Goal: Ask a question

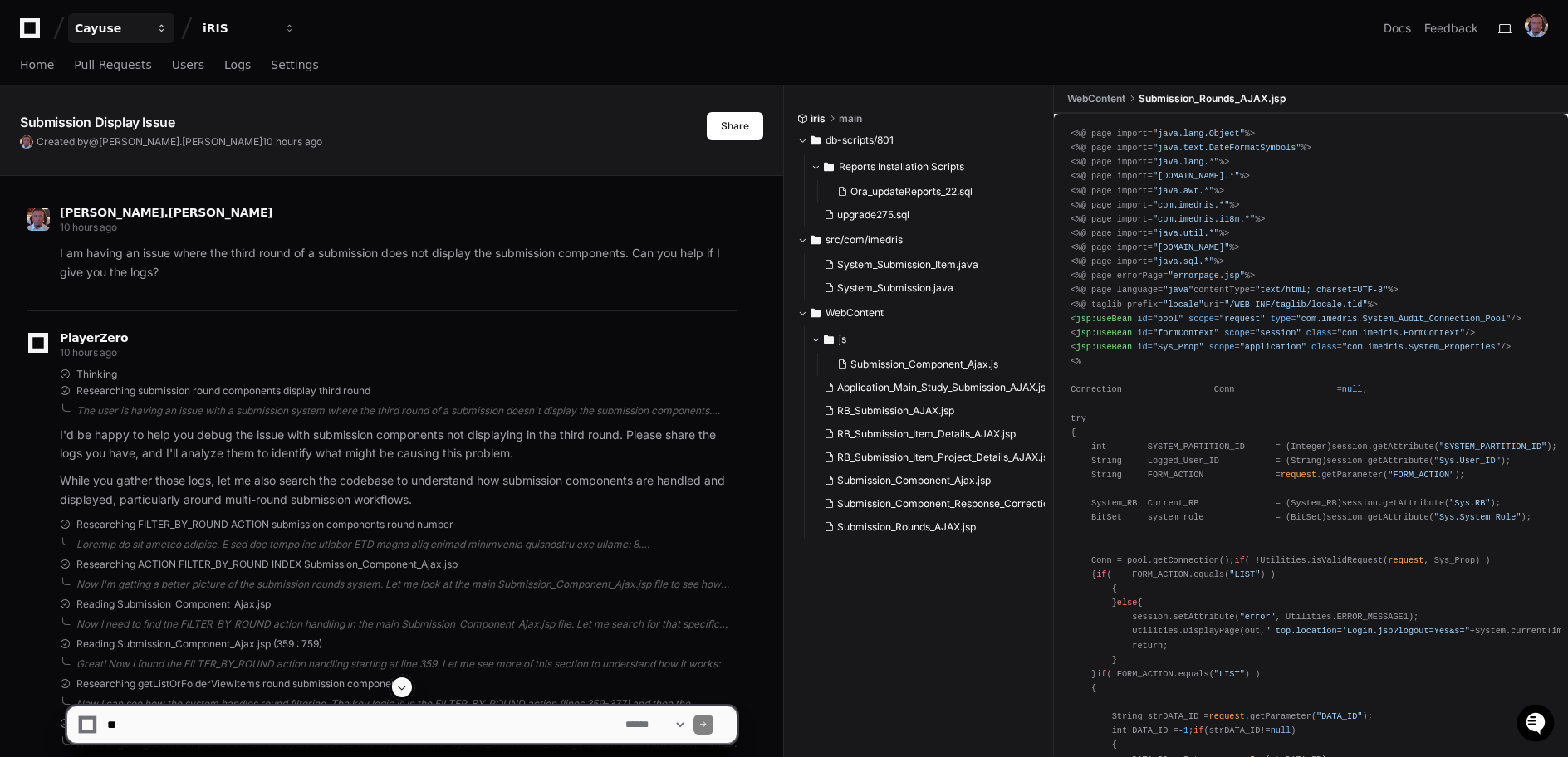
click at [86, 35] on div "Cayuse" at bounding box center [110, 28] width 71 height 17
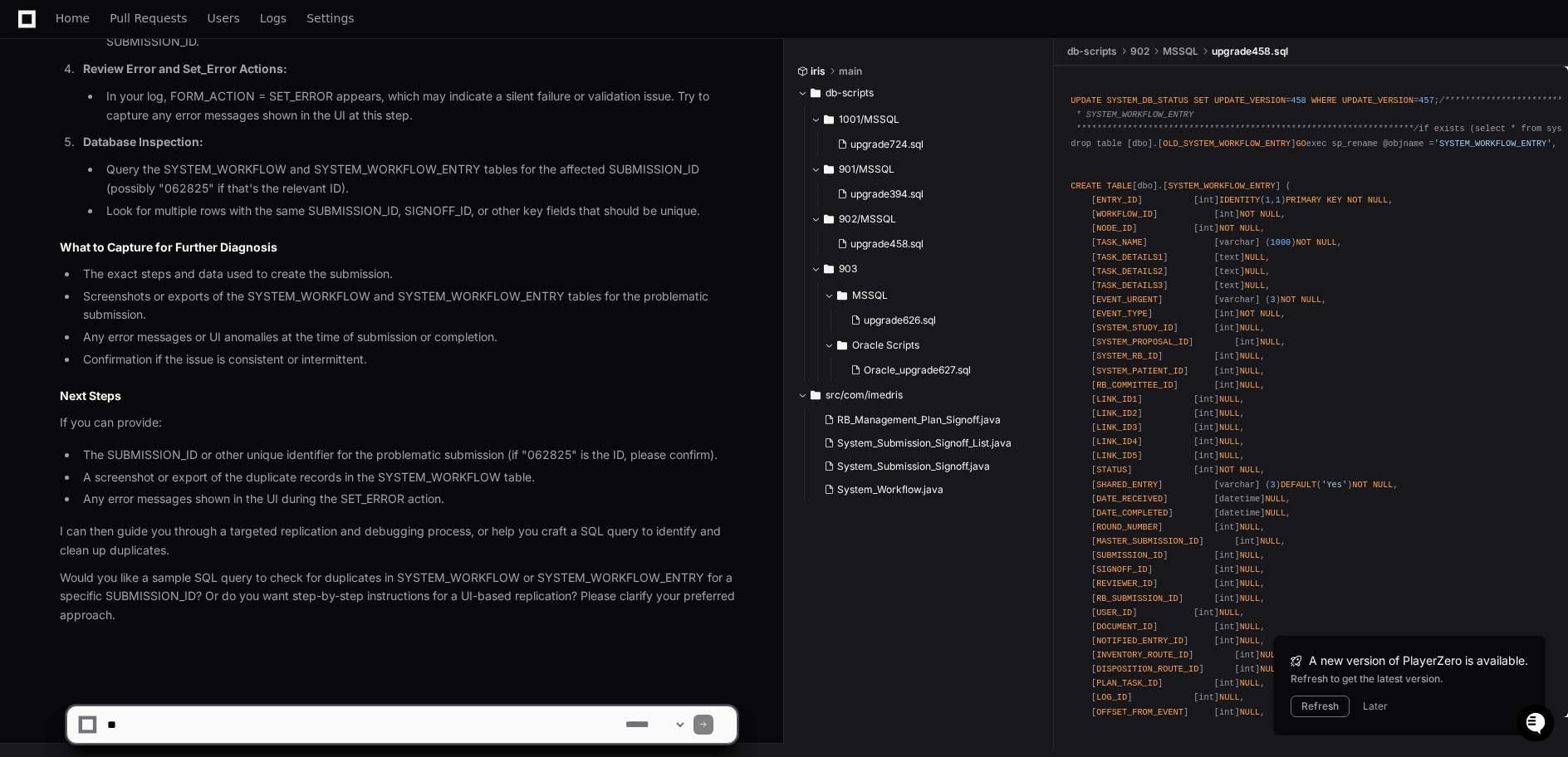
click at [501, 60] on p "Review Error and Set_Error Actions:" at bounding box center [409, 70] width 654 height 19
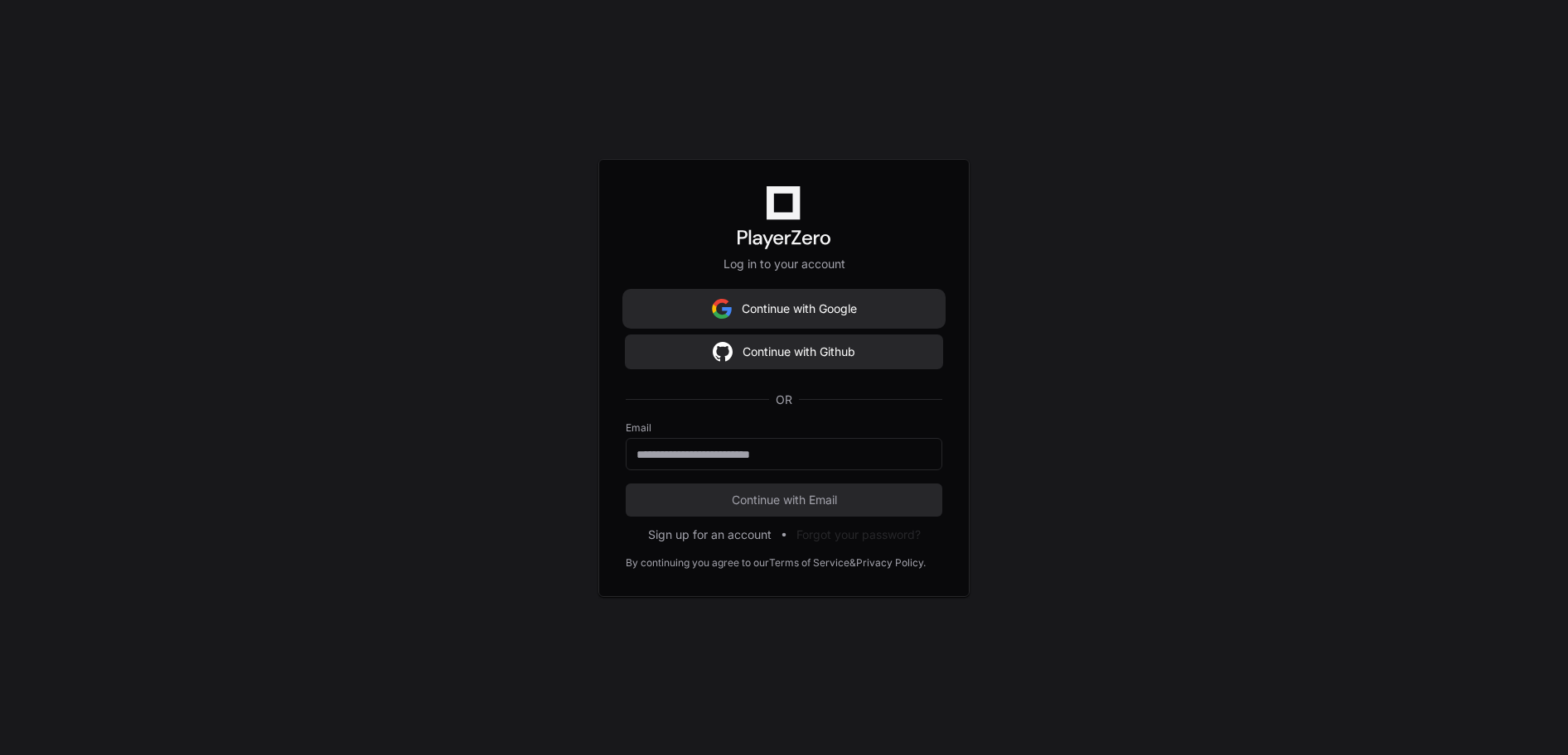
click at [825, 313] on button "Continue with Google" at bounding box center [784, 309] width 316 height 33
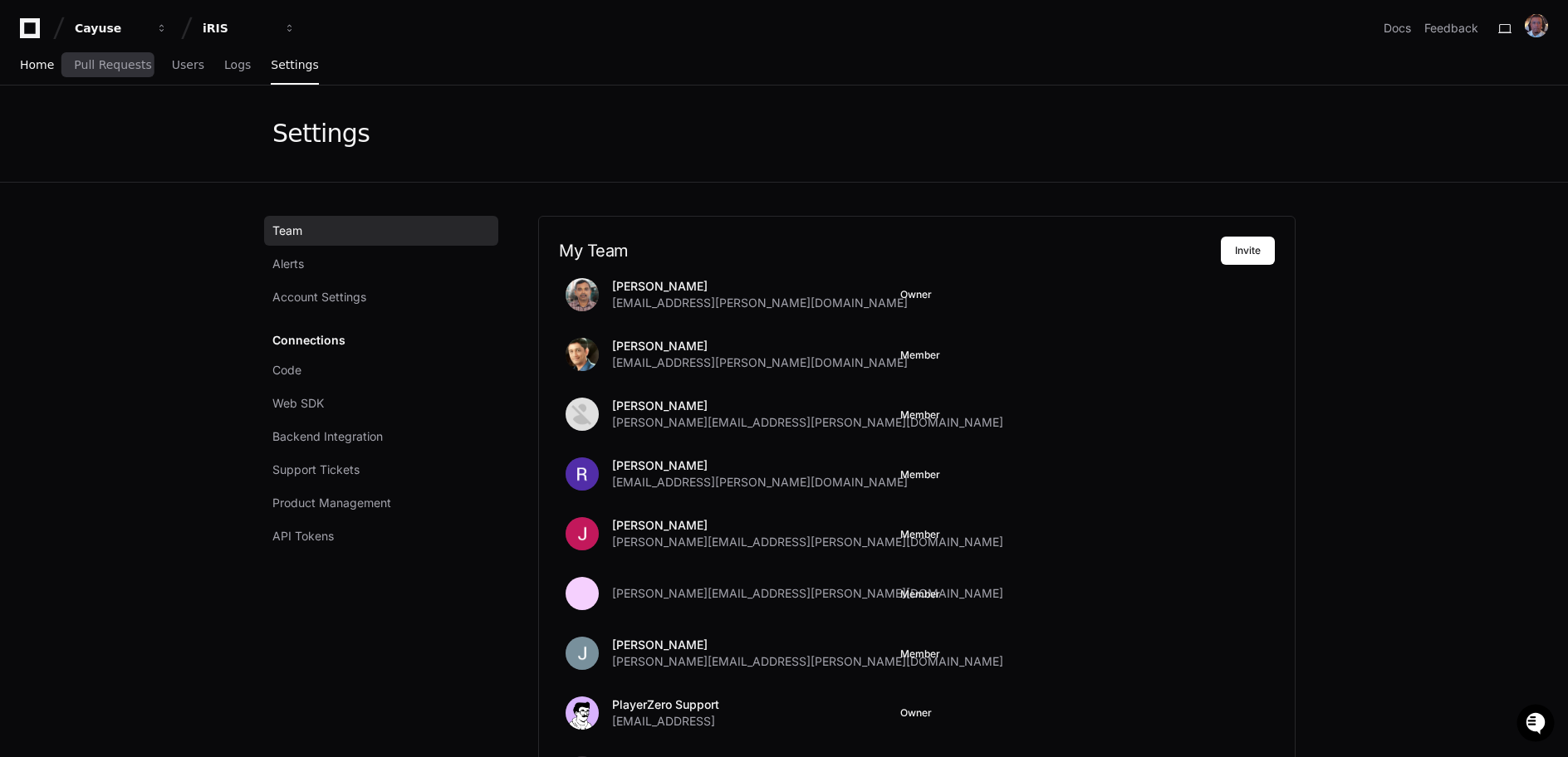
click at [52, 61] on div "Home Pull Requests Users Logs Settings" at bounding box center [169, 65] width 299 height 39
click at [40, 61] on span "Home" at bounding box center [37, 65] width 34 height 10
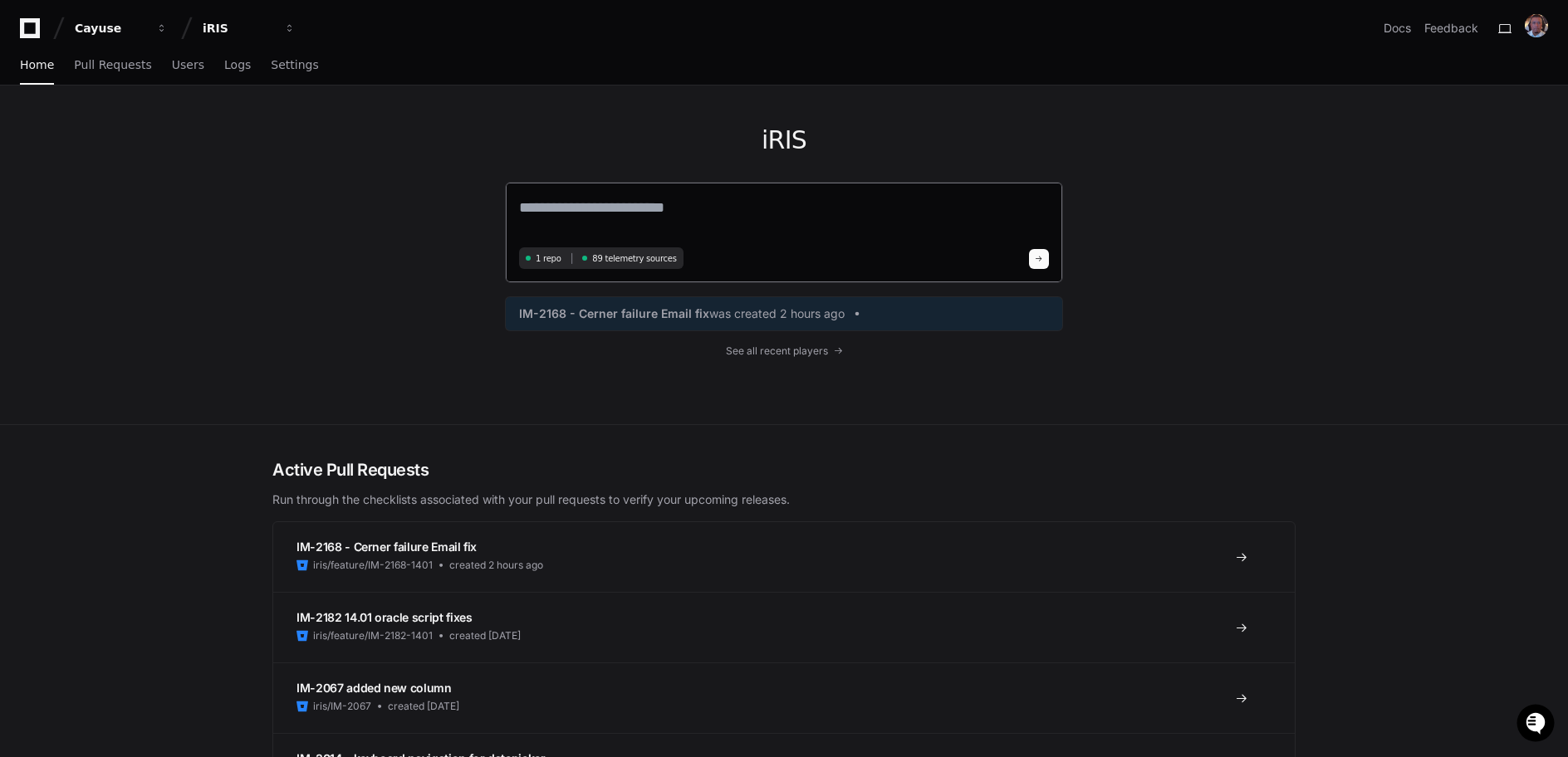
click at [675, 207] on textarea at bounding box center [784, 218] width 530 height 46
type textarea "**********"
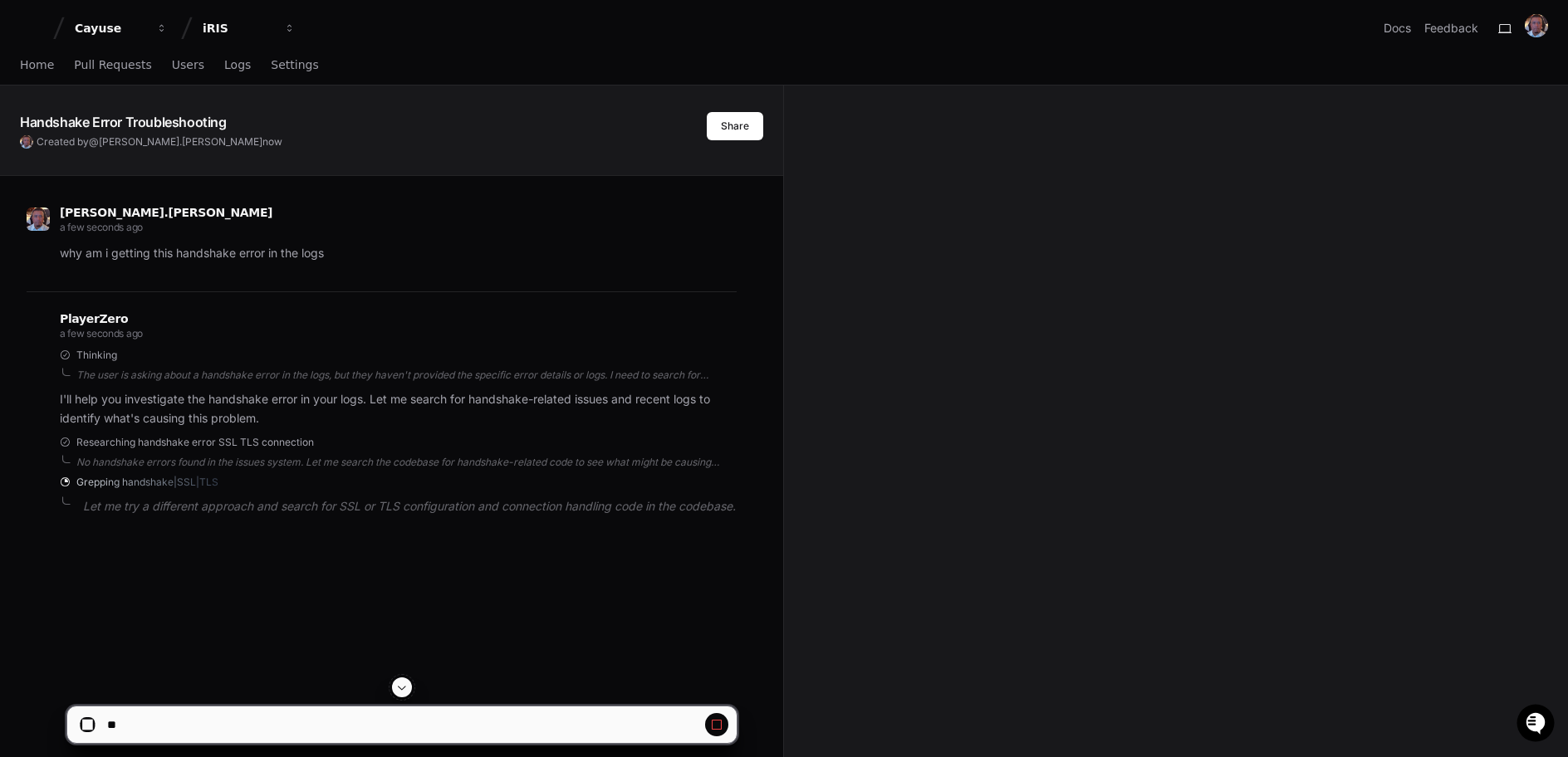
scroll to position [4, 0]
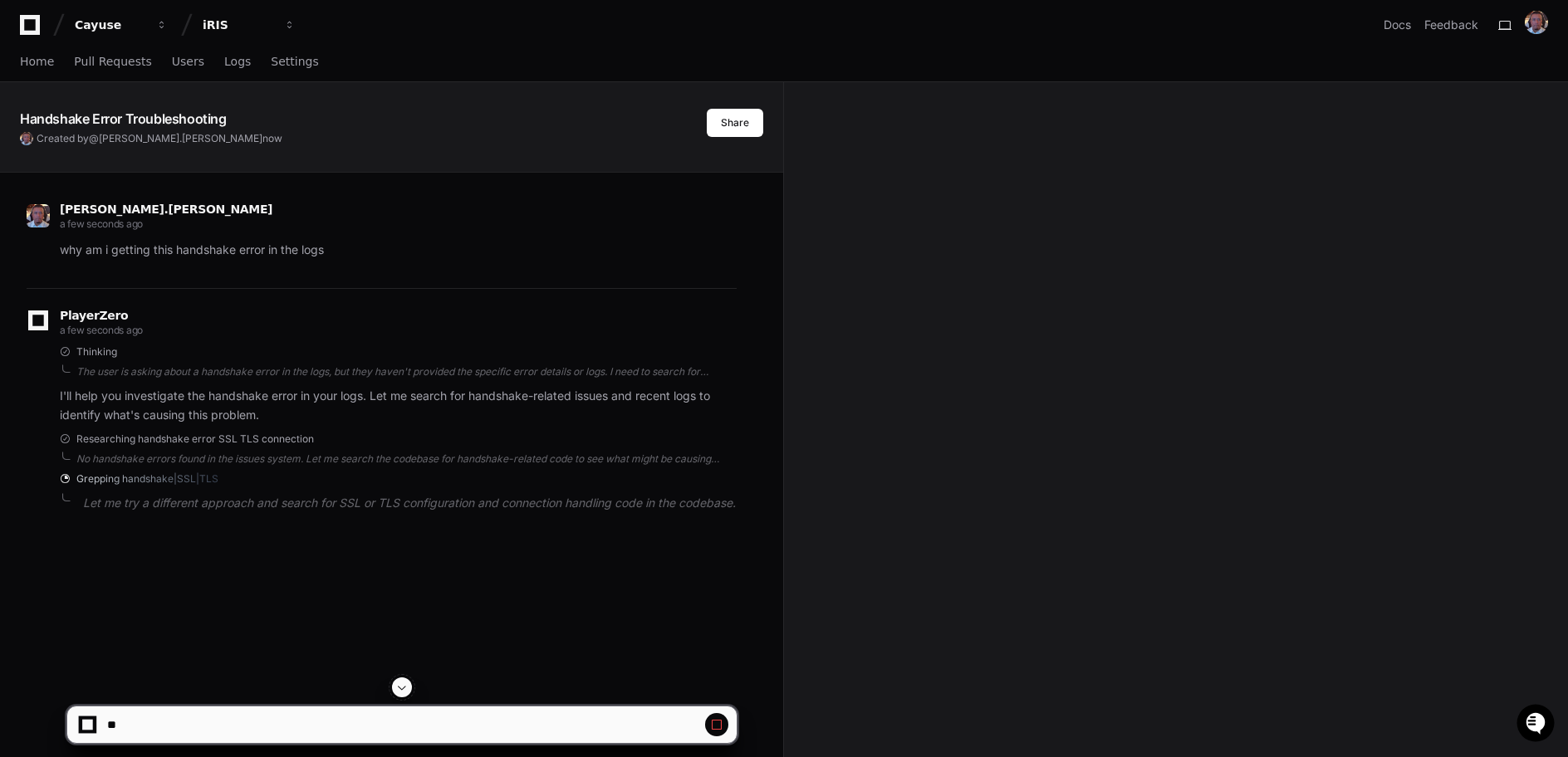
click at [95, 723] on div at bounding box center [87, 725] width 15 height 15
click at [89, 727] on div at bounding box center [87, 725] width 10 height 10
click at [718, 731] on span at bounding box center [717, 725] width 13 height 13
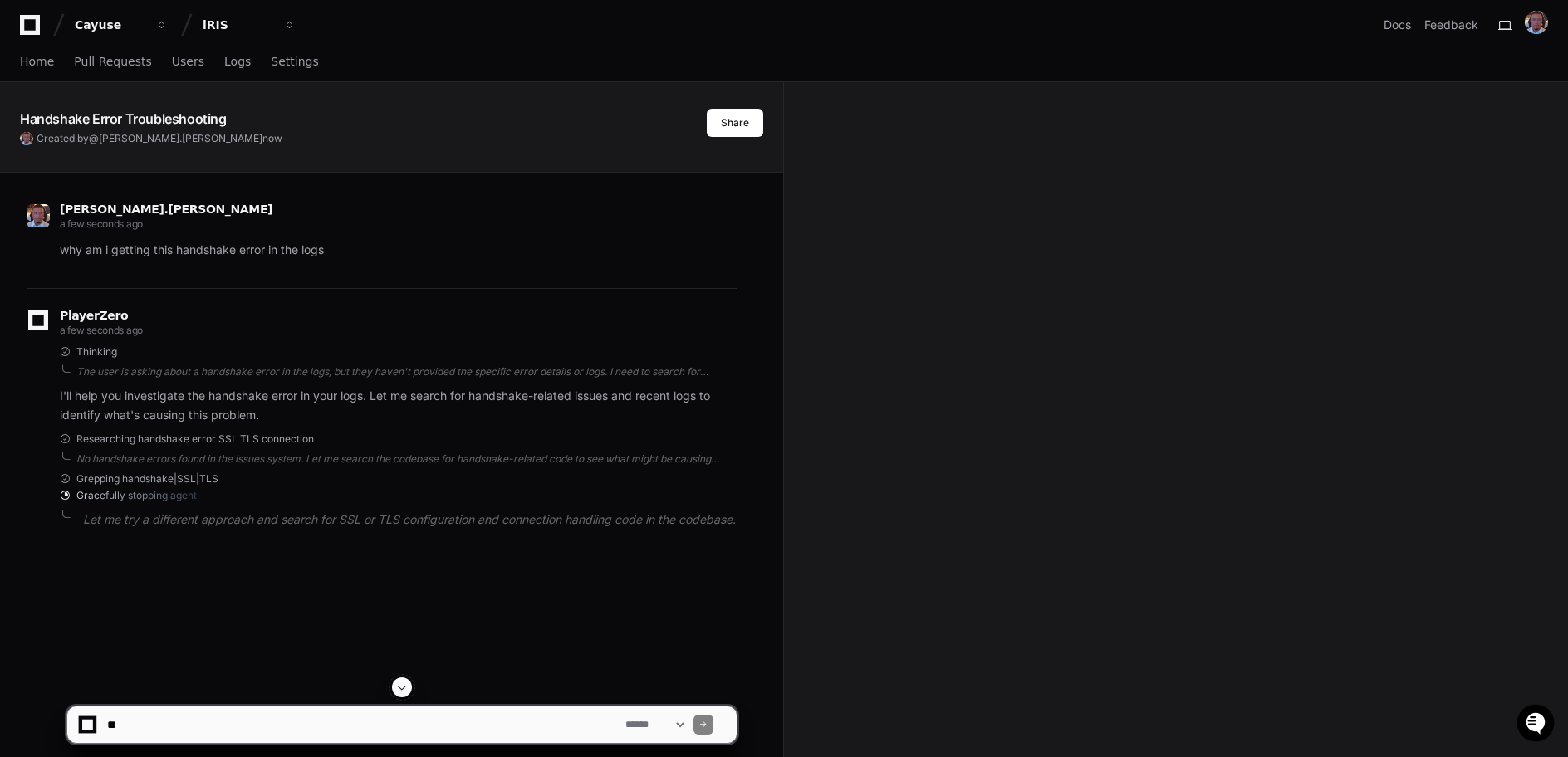
click at [216, 723] on textarea at bounding box center [362, 725] width 518 height 37
paste textarea "**********"
type textarea "**********"
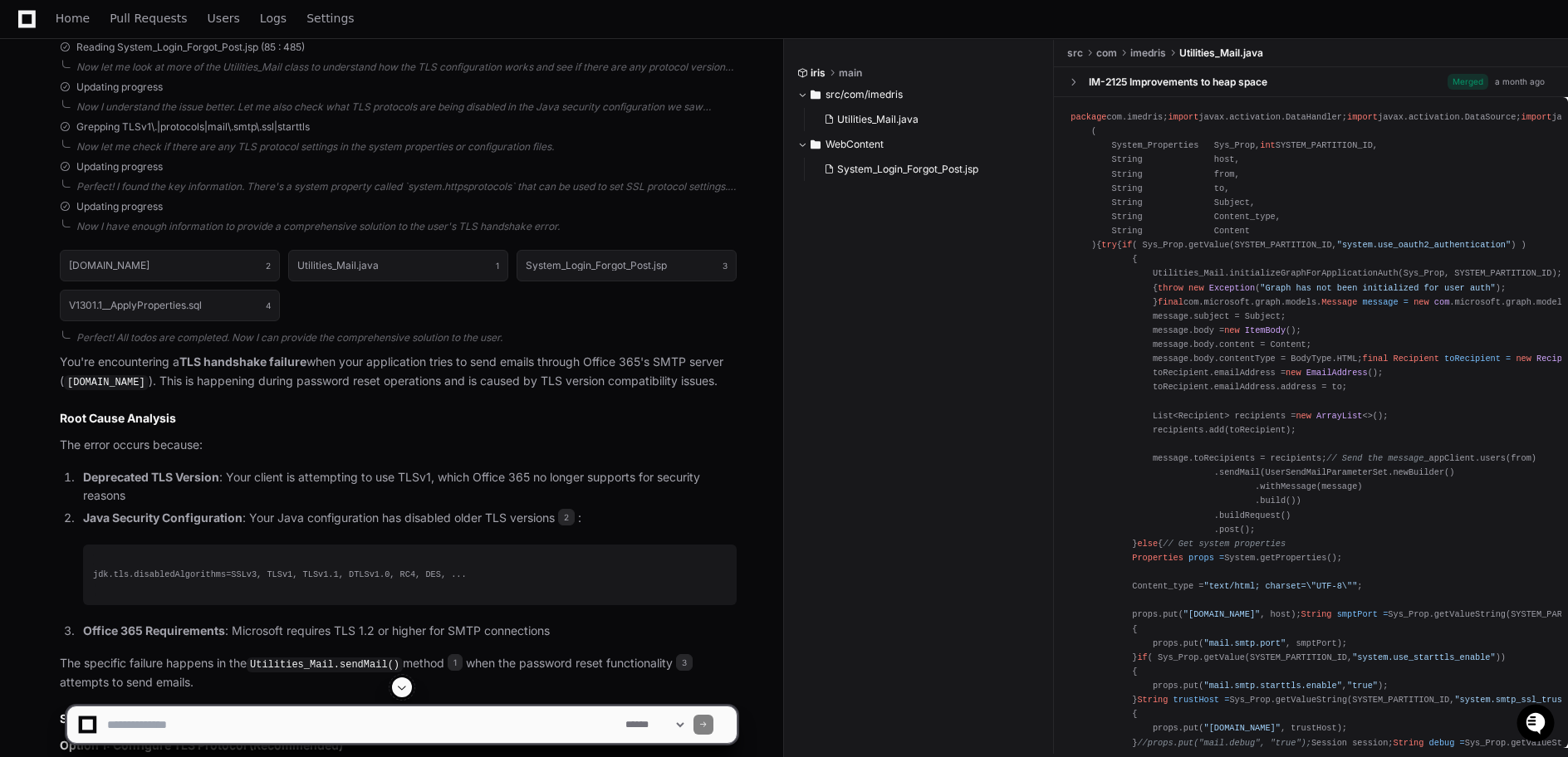
scroll to position [1545, 0]
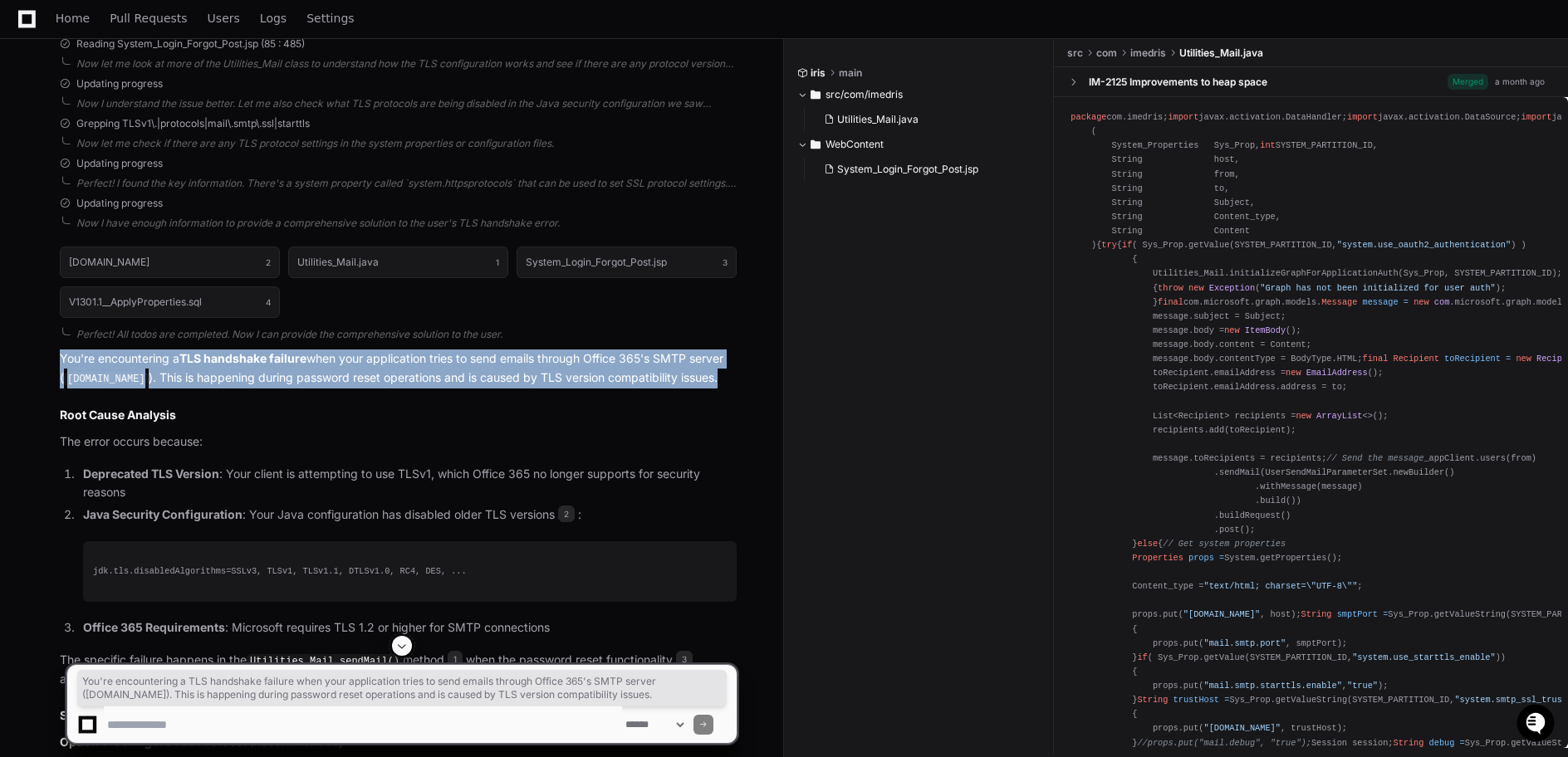
drag, startPoint x: 59, startPoint y: 357, endPoint x: 487, endPoint y: 395, distance: 429.7
click at [487, 387] on p "You're encountering a TLS handshake failure when your application tries to send…" at bounding box center [399, 369] width 677 height 39
copy p "You're encountering a TLS handshake failure when your application tries to send…"
